Goal: Navigation & Orientation: Go to known website

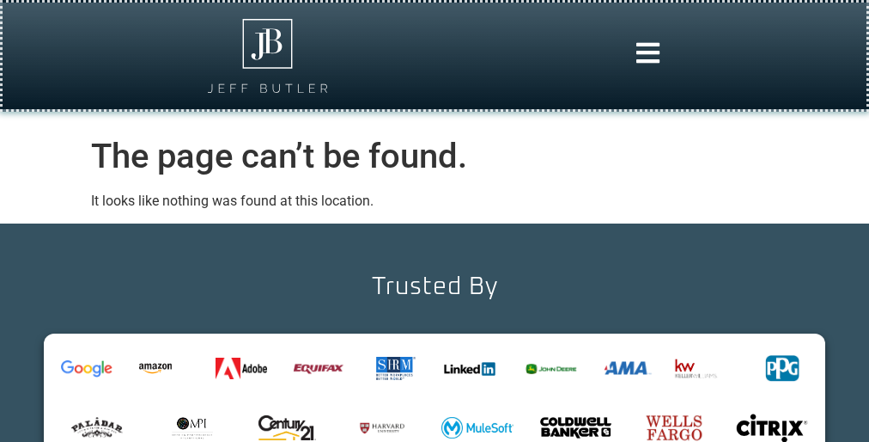
click at [435, 64] on div at bounding box center [434, 55] width 847 height 89
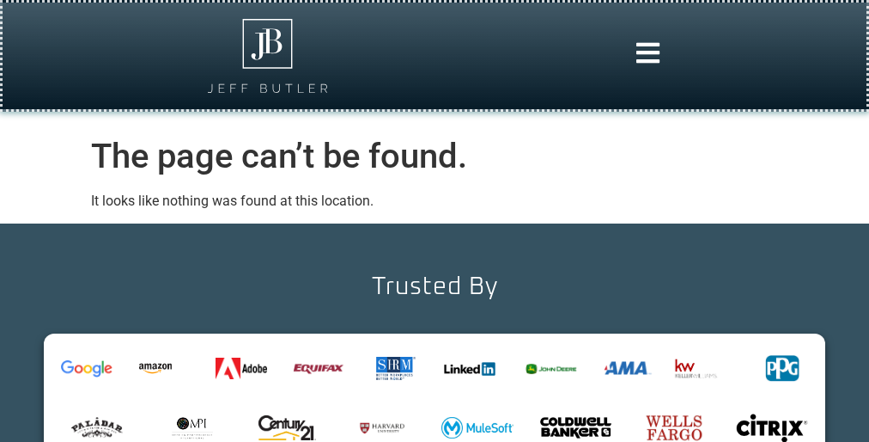
click at [435, 64] on div at bounding box center [434, 55] width 847 height 89
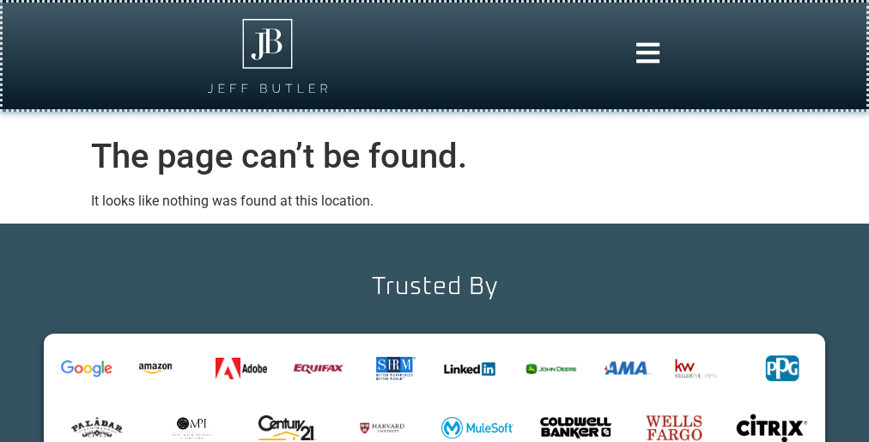
click at [435, 64] on div at bounding box center [434, 55] width 847 height 89
